Goal: Ask a question

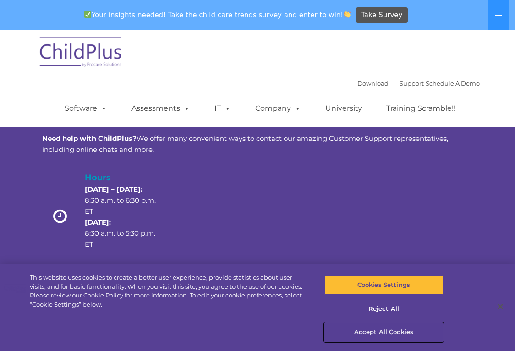
click at [379, 333] on button "Accept All Cookies" at bounding box center [383, 332] width 119 height 19
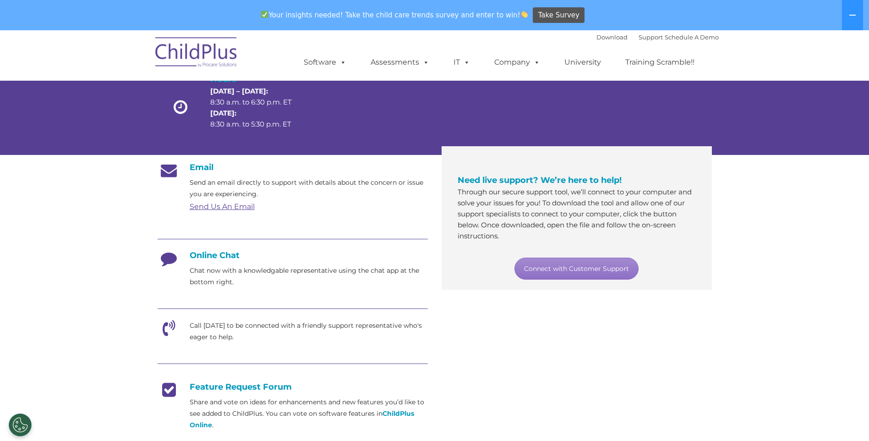
scroll to position [92, 0]
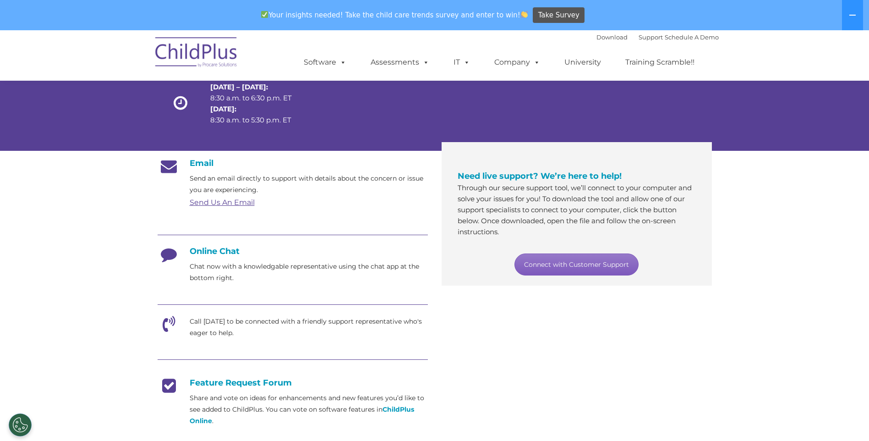
click at [514, 267] on link "Connect with Customer Support" at bounding box center [576, 264] width 124 height 22
click at [514, 69] on nav "Download Support | Schedule A Demo  MENU MENU Software ChildPlus: The original…" at bounding box center [434, 55] width 869 height 50
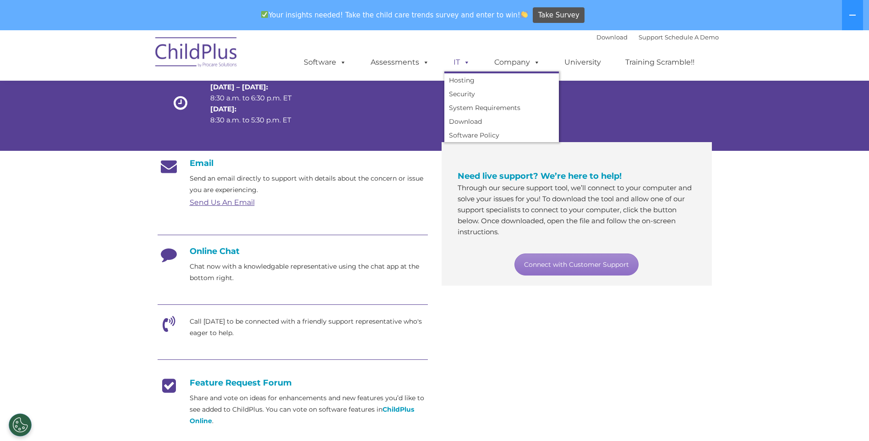
click at [464, 62] on span at bounding box center [465, 62] width 10 height 9
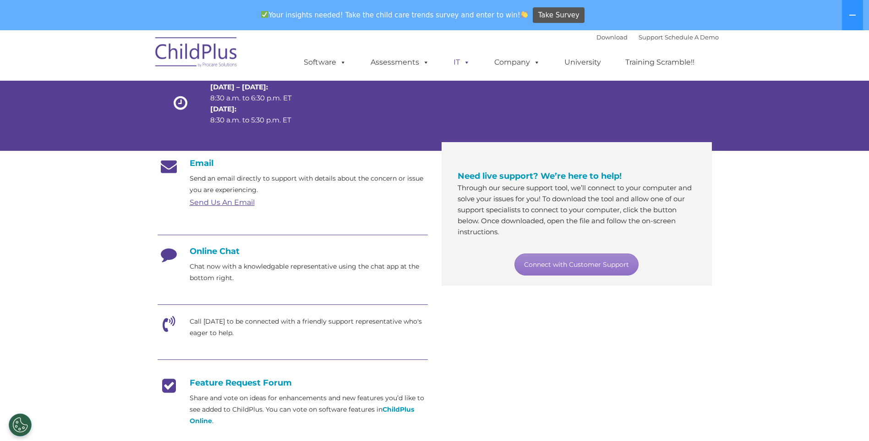
click at [464, 62] on span at bounding box center [465, 62] width 10 height 9
click at [317, 291] on div "Email Send an email directly to support with details about the concern or issue…" at bounding box center [293, 332] width 270 height 349
click at [213, 249] on h4 "Online Chat" at bounding box center [293, 251] width 270 height 10
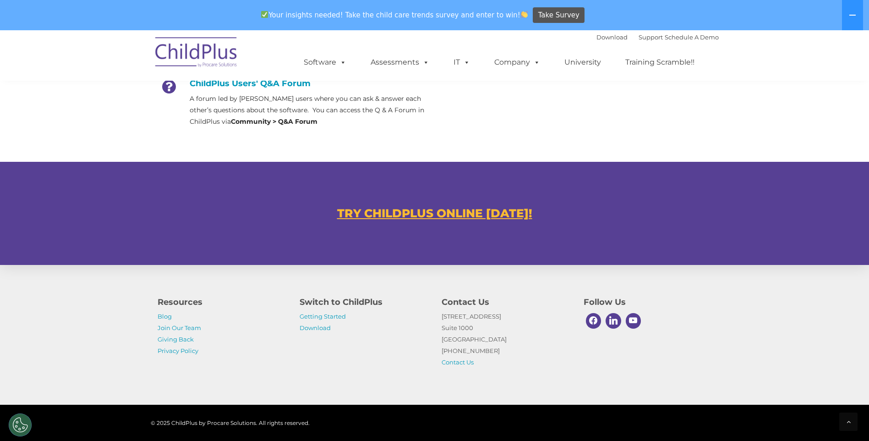
scroll to position [491, 0]
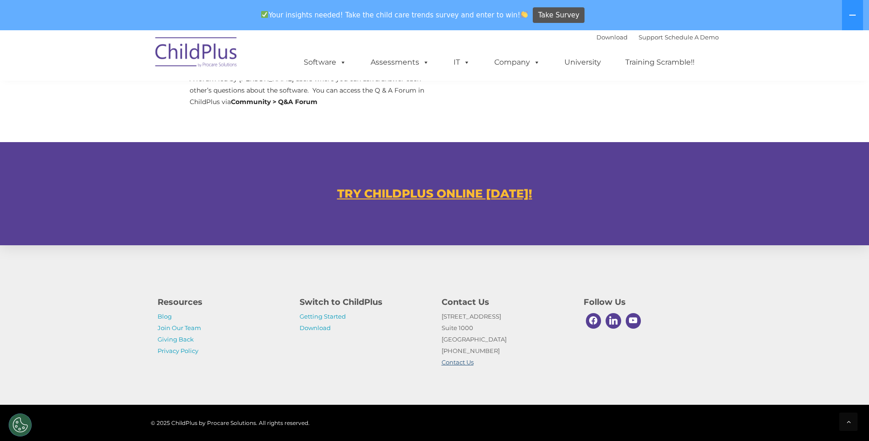
click at [459, 351] on link "Contact Us" at bounding box center [457, 361] width 32 height 7
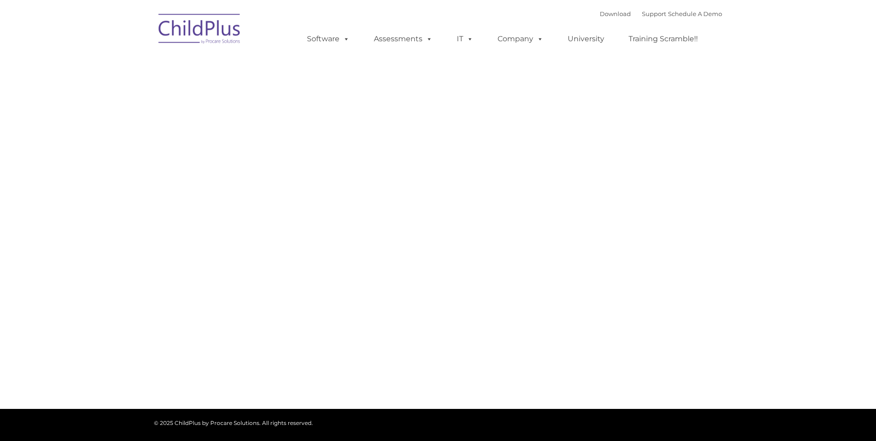
type input ""
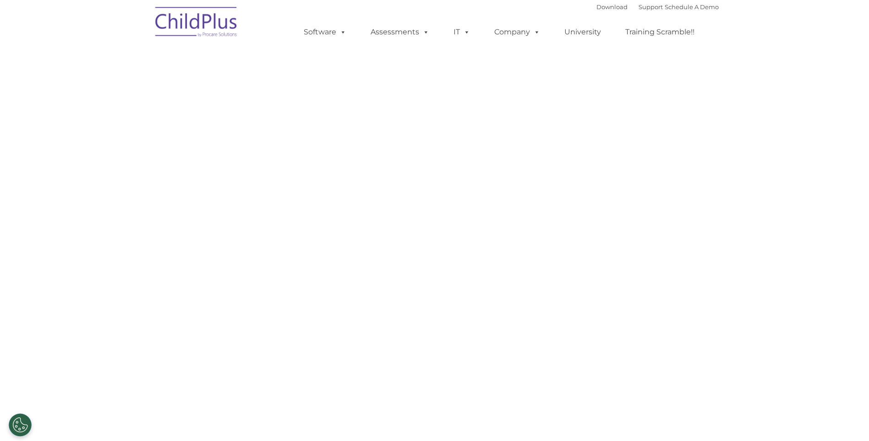
select select "MEDIUM"
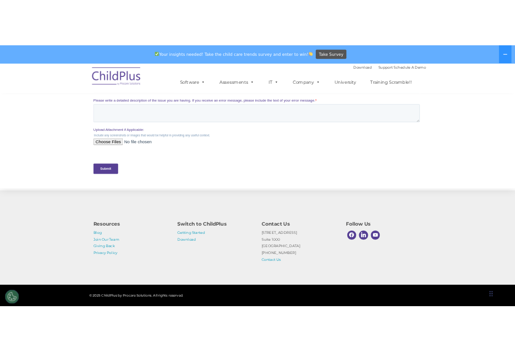
scroll to position [400, 0]
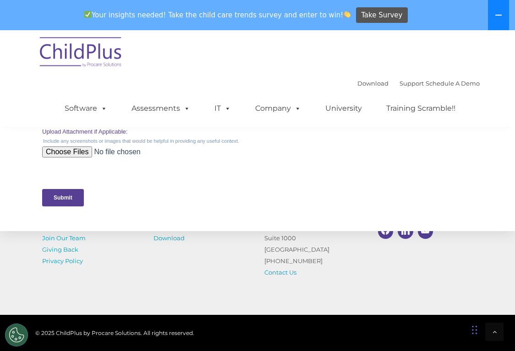
click at [501, 11] on button at bounding box center [498, 15] width 21 height 30
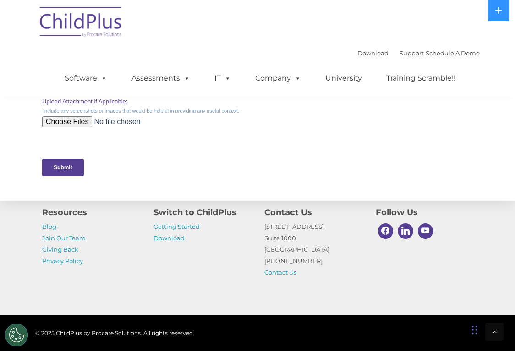
scroll to position [446, 0]
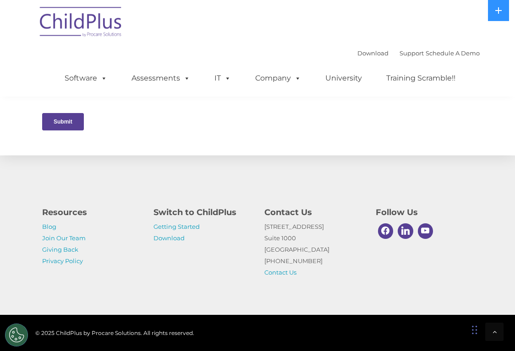
click at [204, 298] on div "Resources Blog Join Our Team Giving Back Privacy Policy Switch to ChildPlus Get…" at bounding box center [257, 235] width 515 height 159
click at [489, 332] on div at bounding box center [494, 332] width 18 height 18
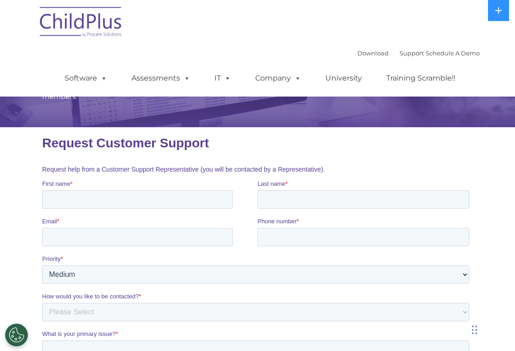
scroll to position [0, 0]
